Goal: Communication & Community: Answer question/provide support

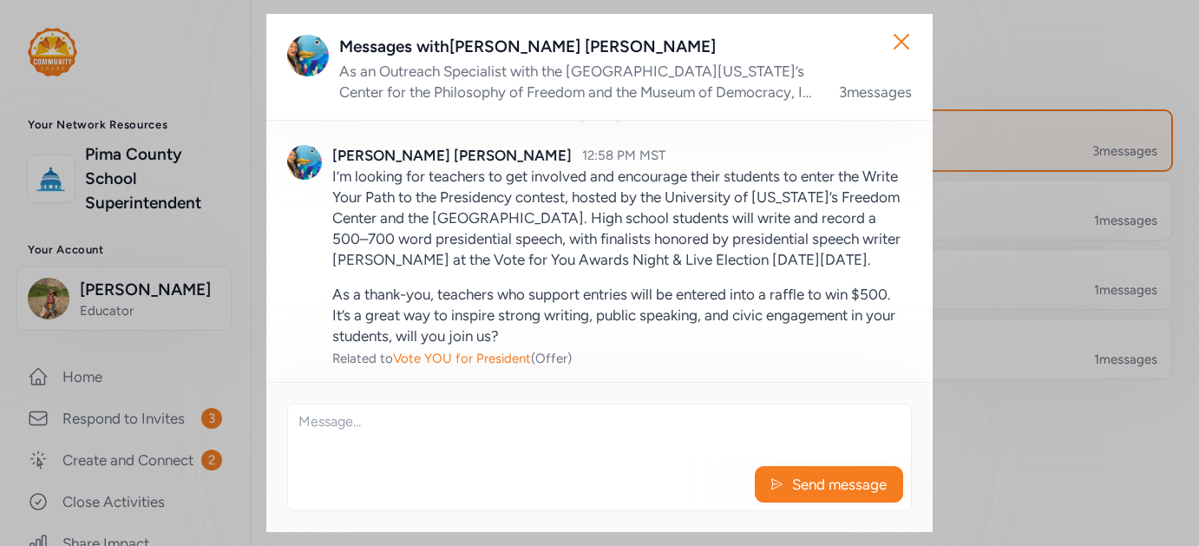
scroll to position [48, 0]
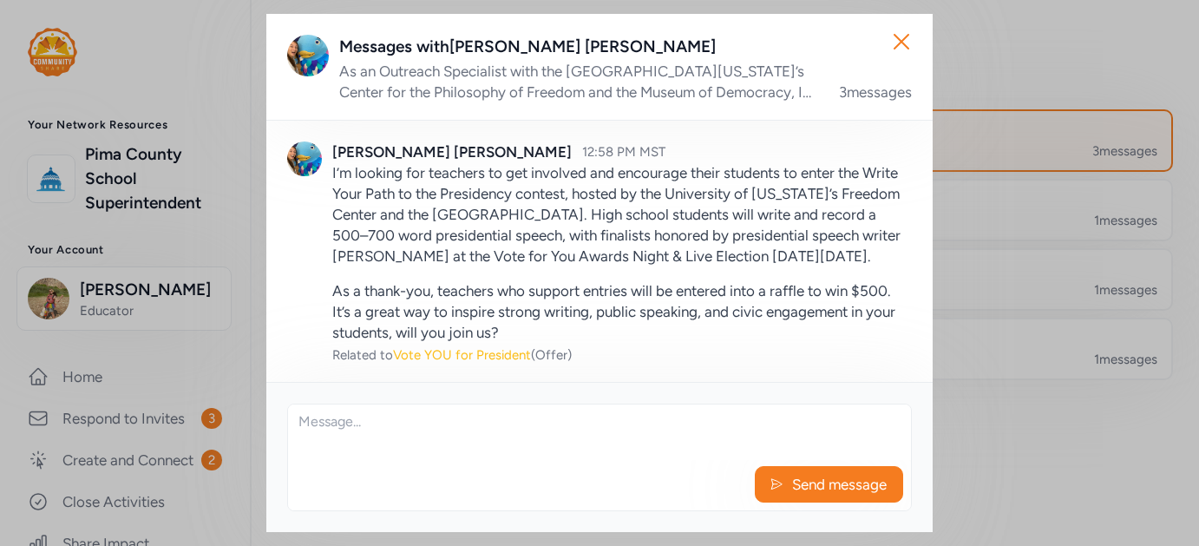
click at [433, 352] on span "Vote YOU for President" at bounding box center [462, 355] width 138 height 16
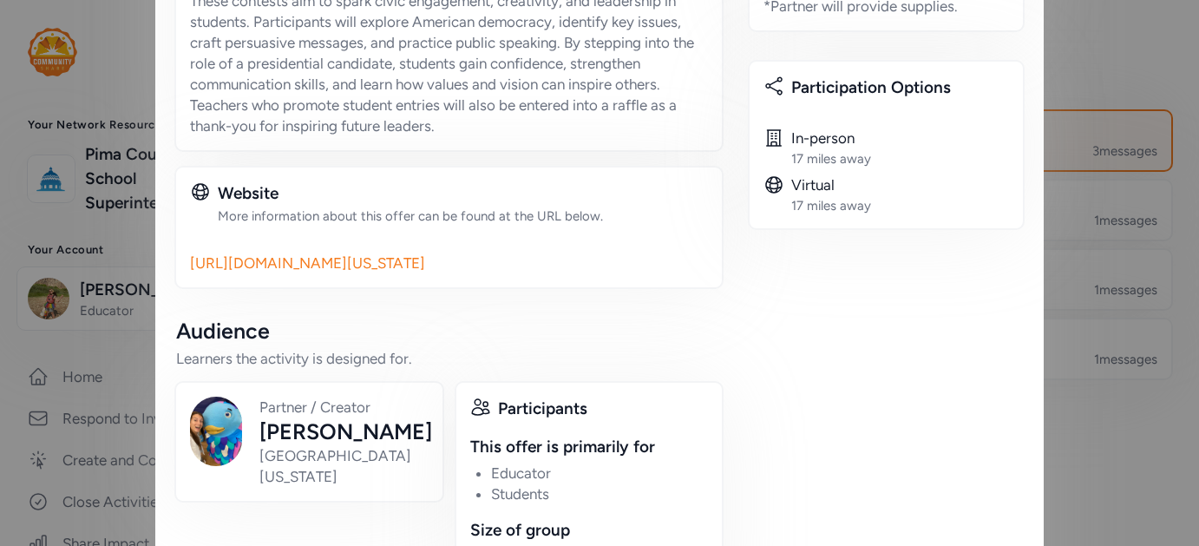
scroll to position [894, 0]
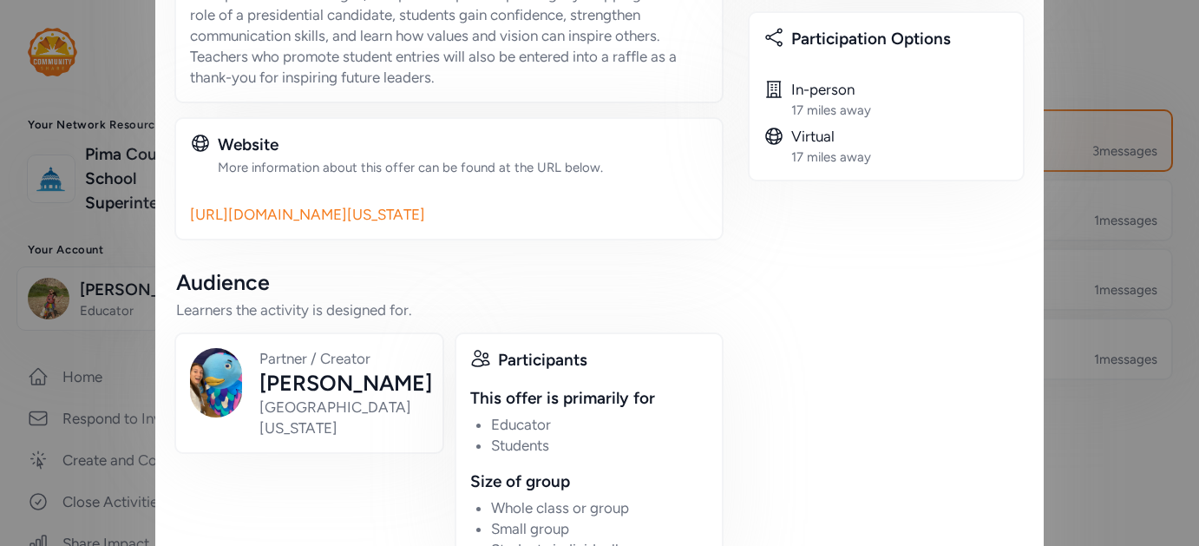
click at [474, 212] on link "[URL][DOMAIN_NAME][US_STATE]" at bounding box center [449, 214] width 518 height 21
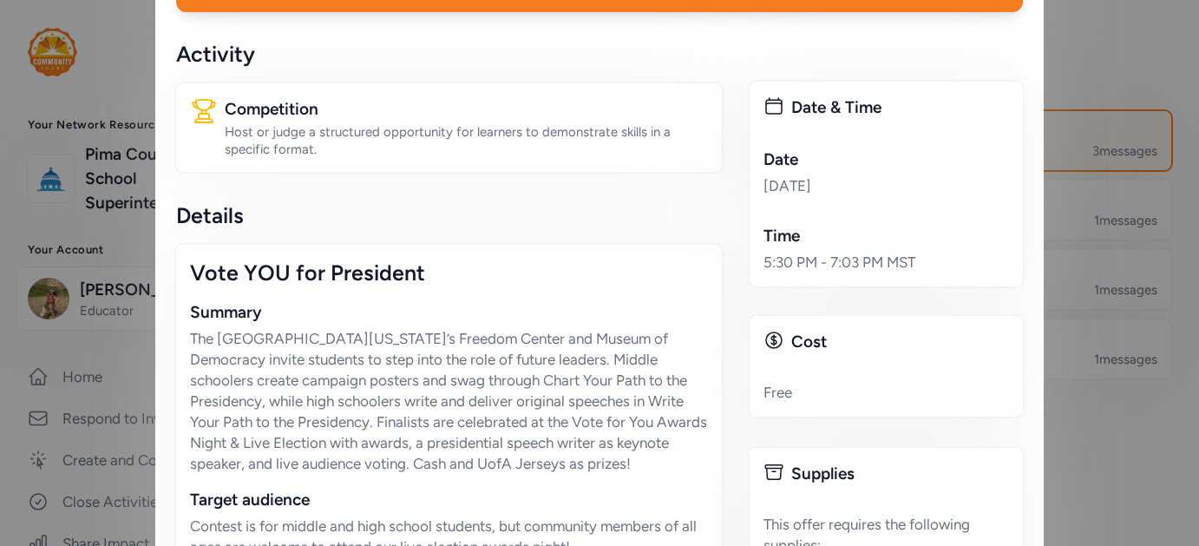
scroll to position [0, 0]
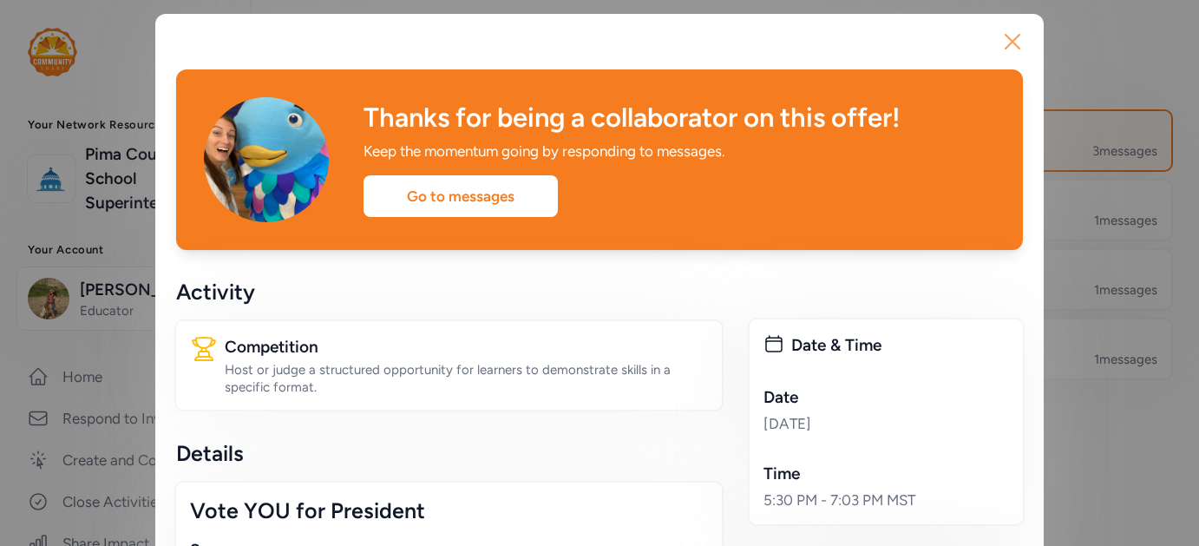
click at [1012, 38] on icon "button" at bounding box center [1012, 42] width 28 height 28
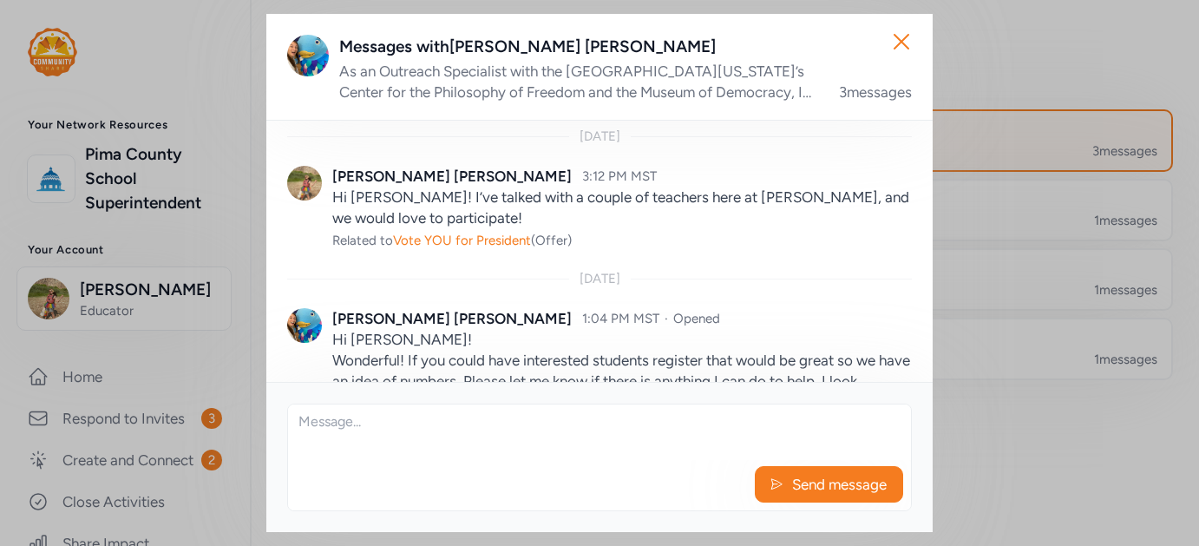
scroll to position [386, 0]
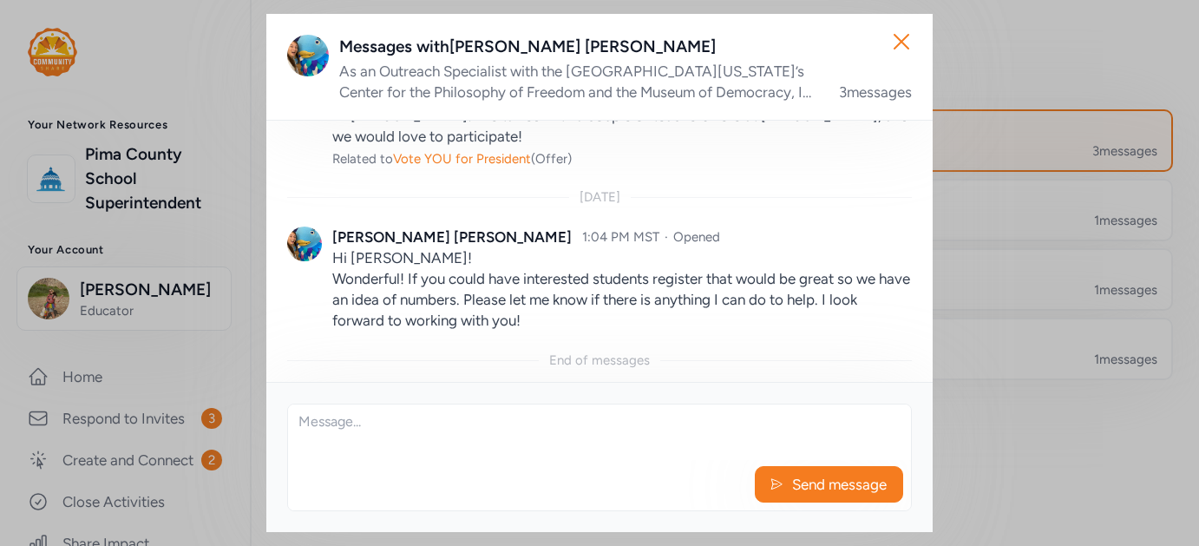
click at [512, 403] on div "Send message" at bounding box center [599, 457] width 624 height 108
click at [500, 428] on textarea at bounding box center [599, 432] width 623 height 56
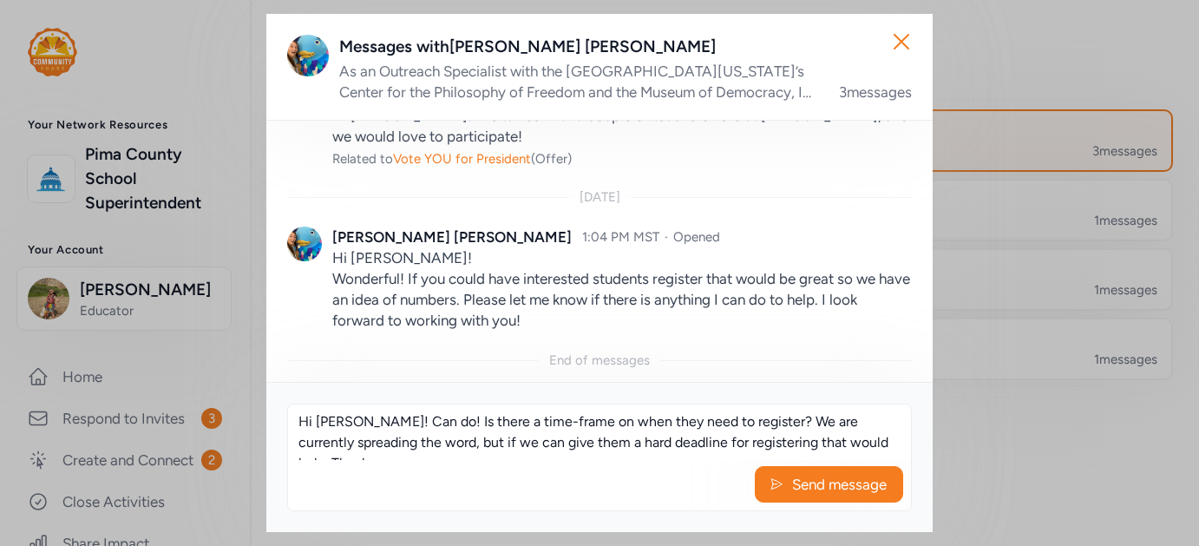
scroll to position [11, 0]
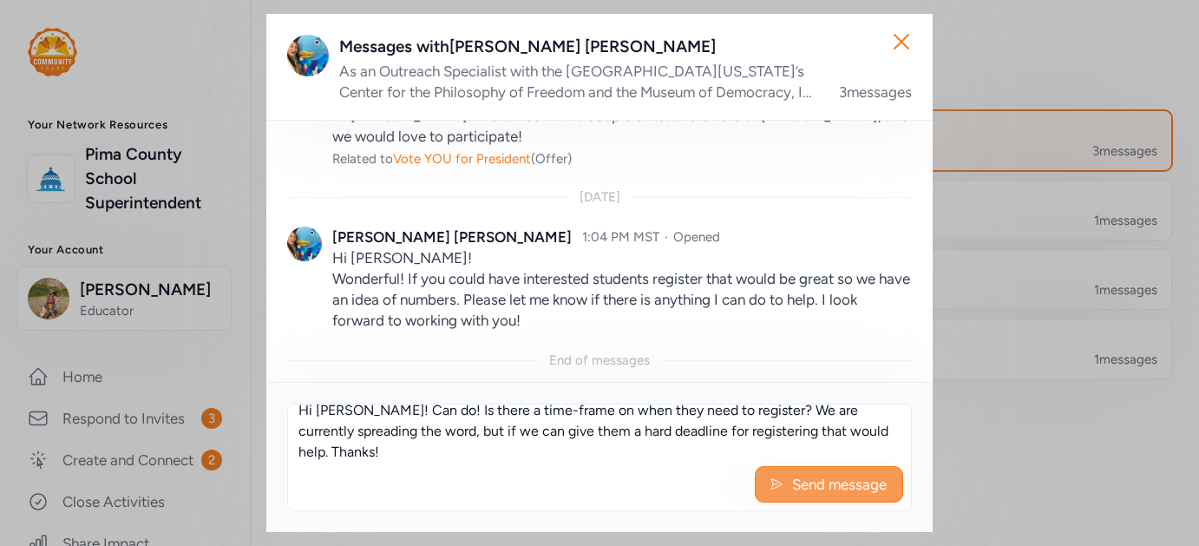
type textarea "Hi [PERSON_NAME]! Can do! Is there a time-frame on when they need to register? …"
click at [809, 491] on span "Send message" at bounding box center [839, 484] width 98 height 21
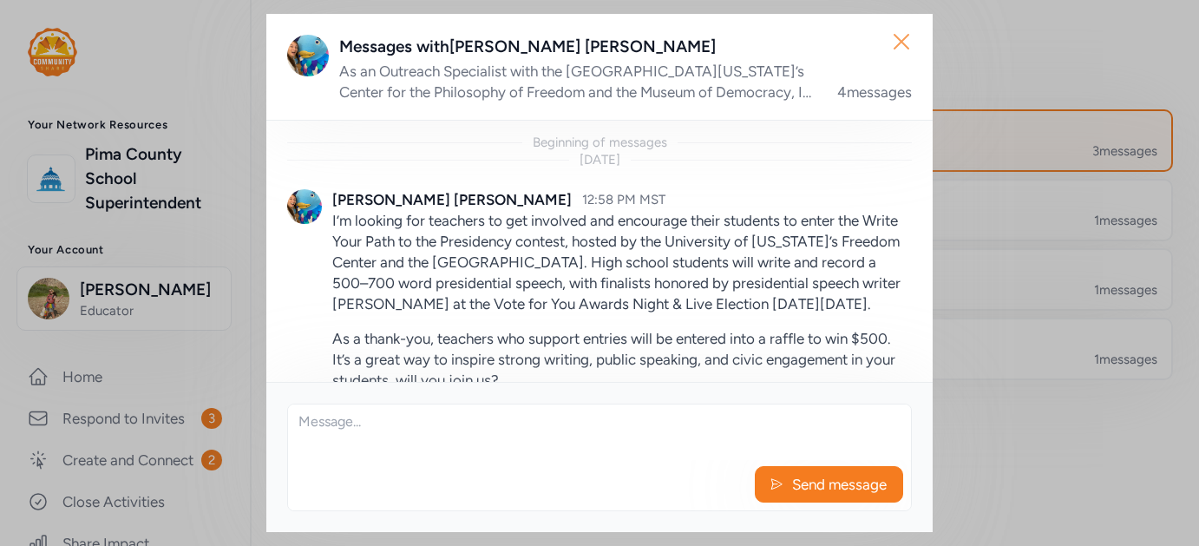
scroll to position [511, 0]
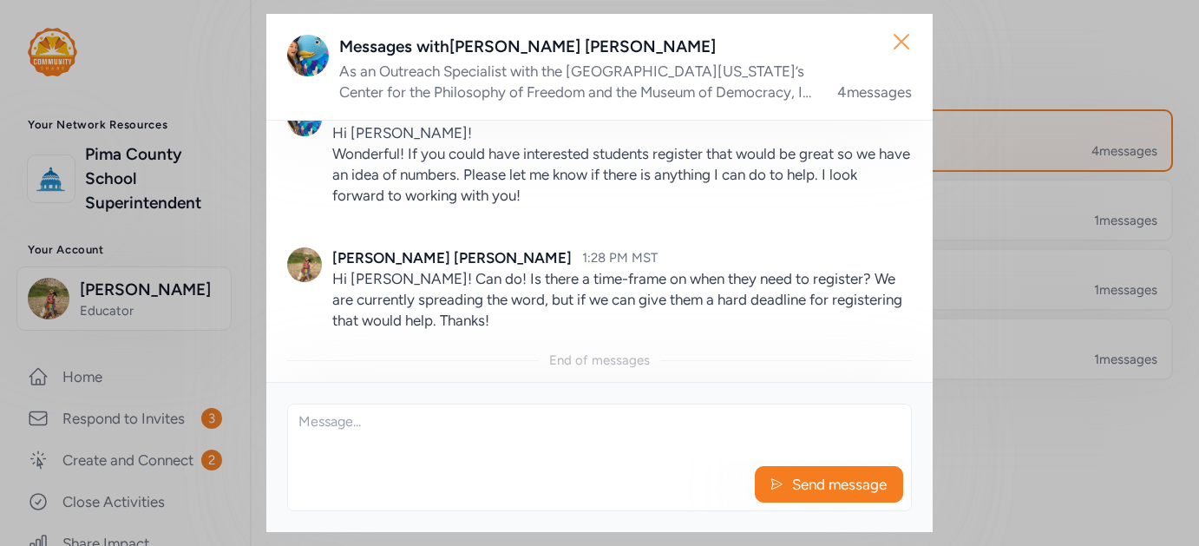
click at [908, 39] on icon "button" at bounding box center [901, 42] width 28 height 28
